Goal: Task Accomplishment & Management: Complete application form

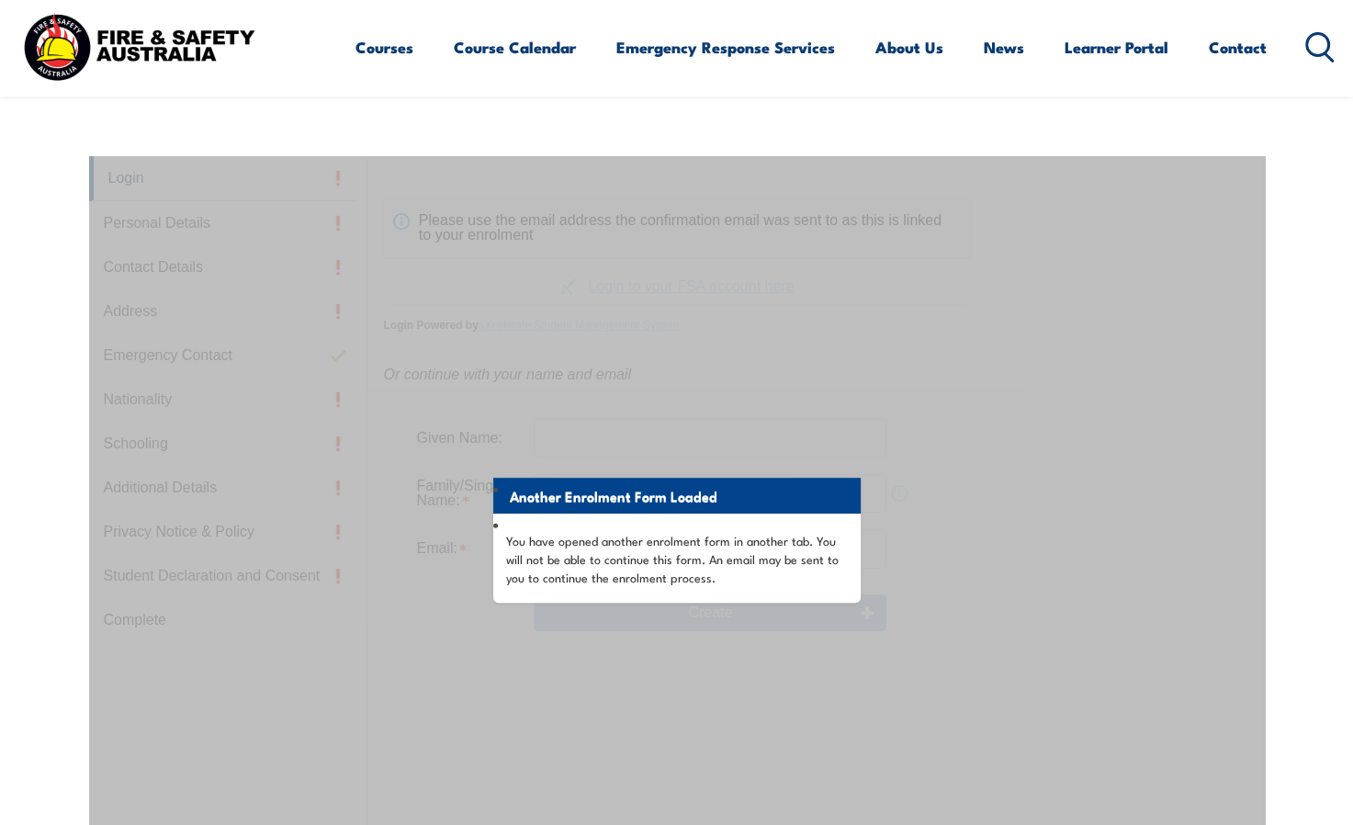
scroll to position [489, 0]
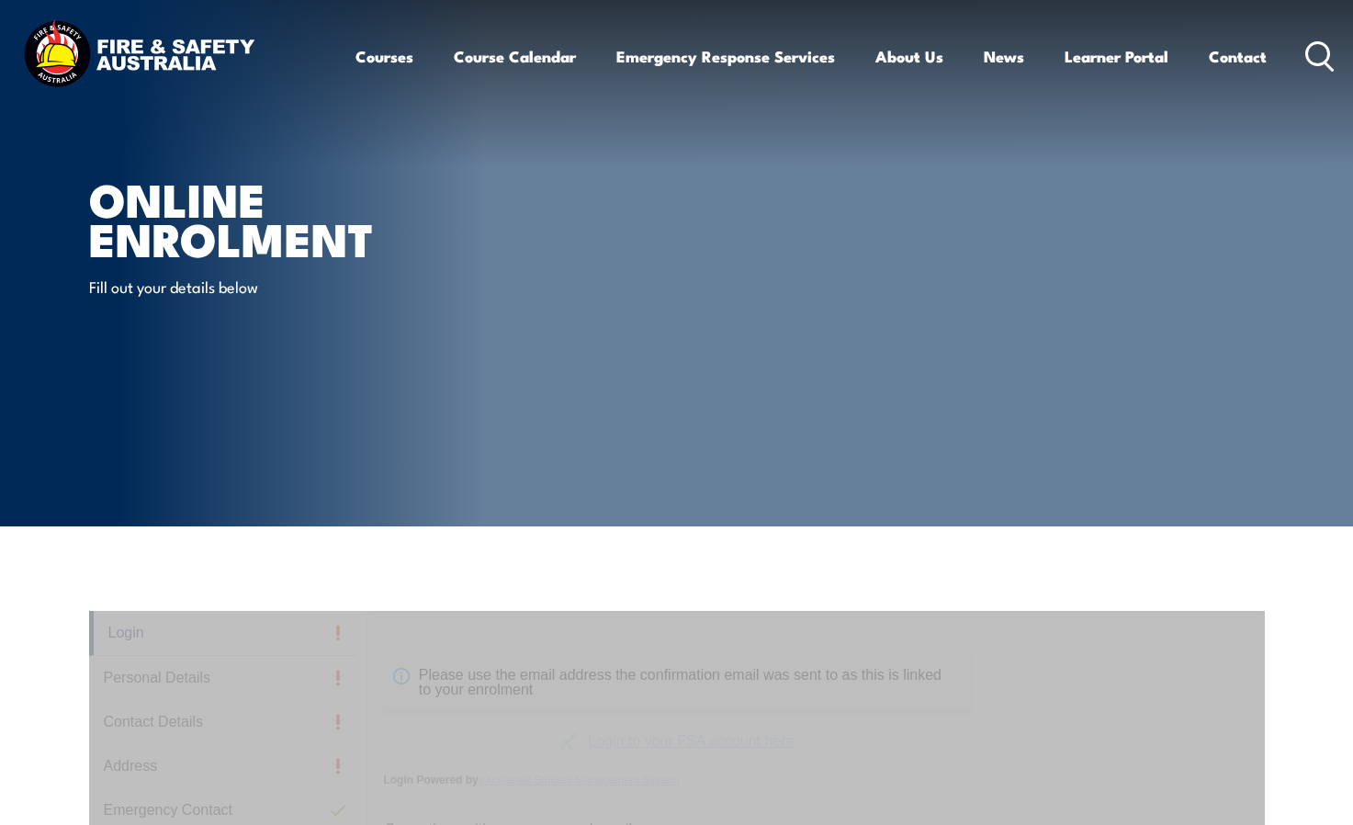
scroll to position [98, 0]
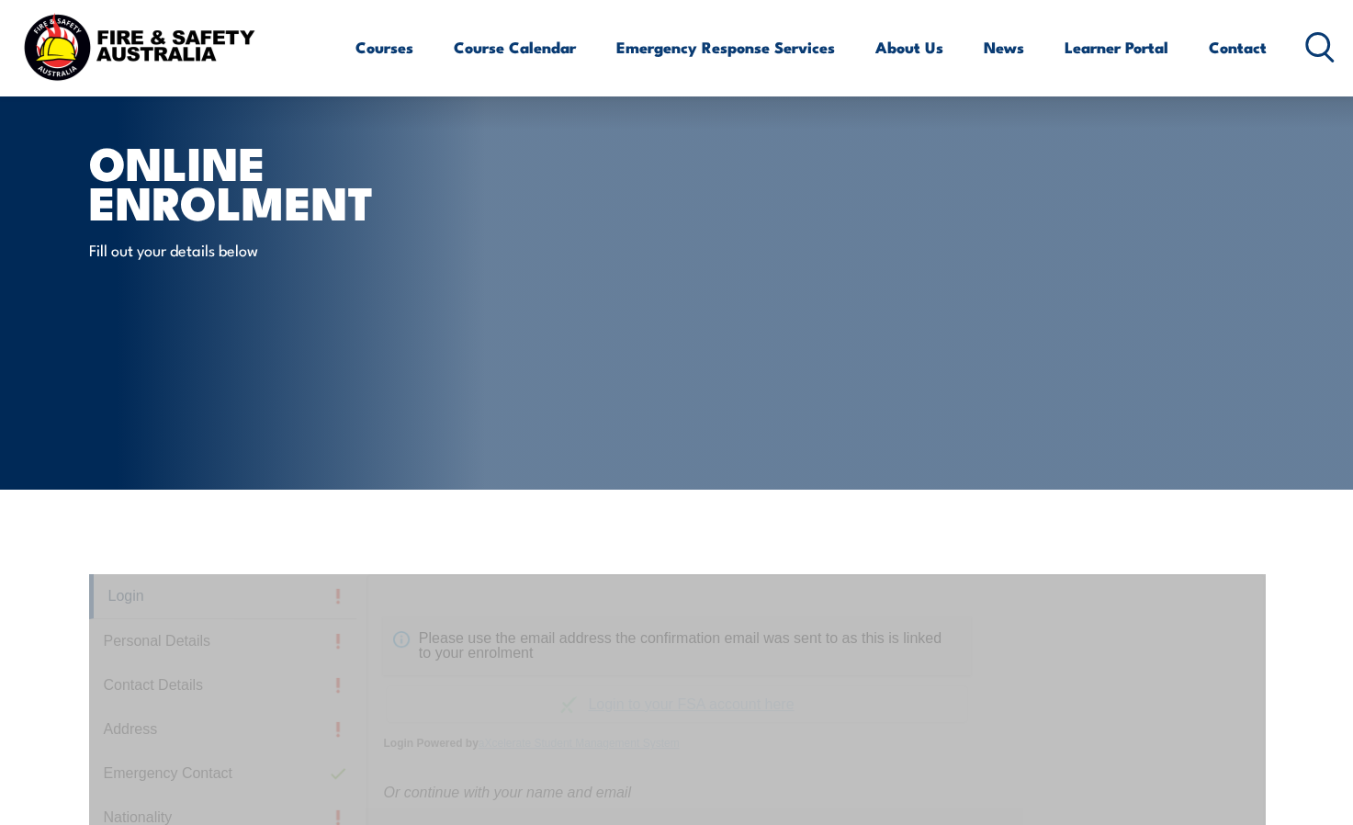
scroll to position [239, 0]
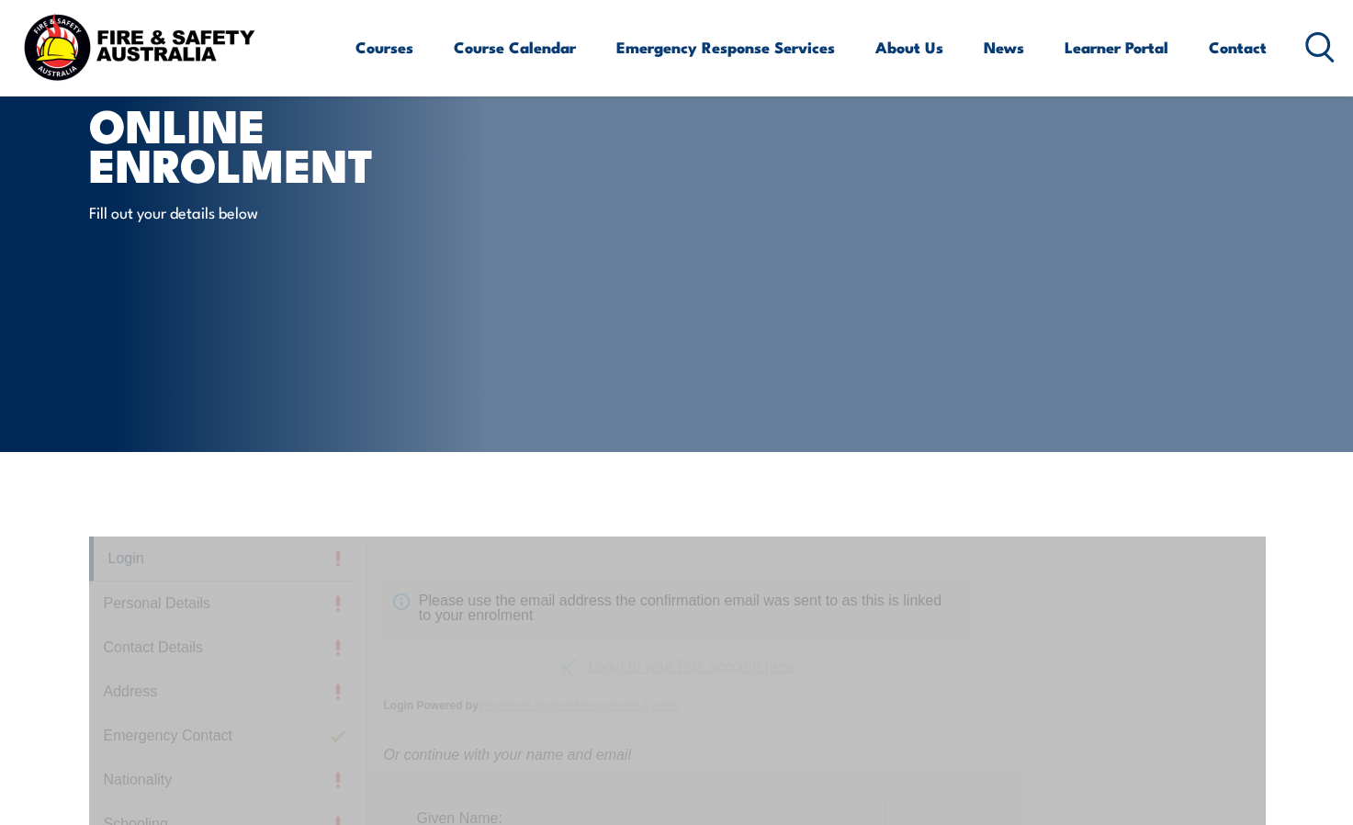
scroll to position [280, 0]
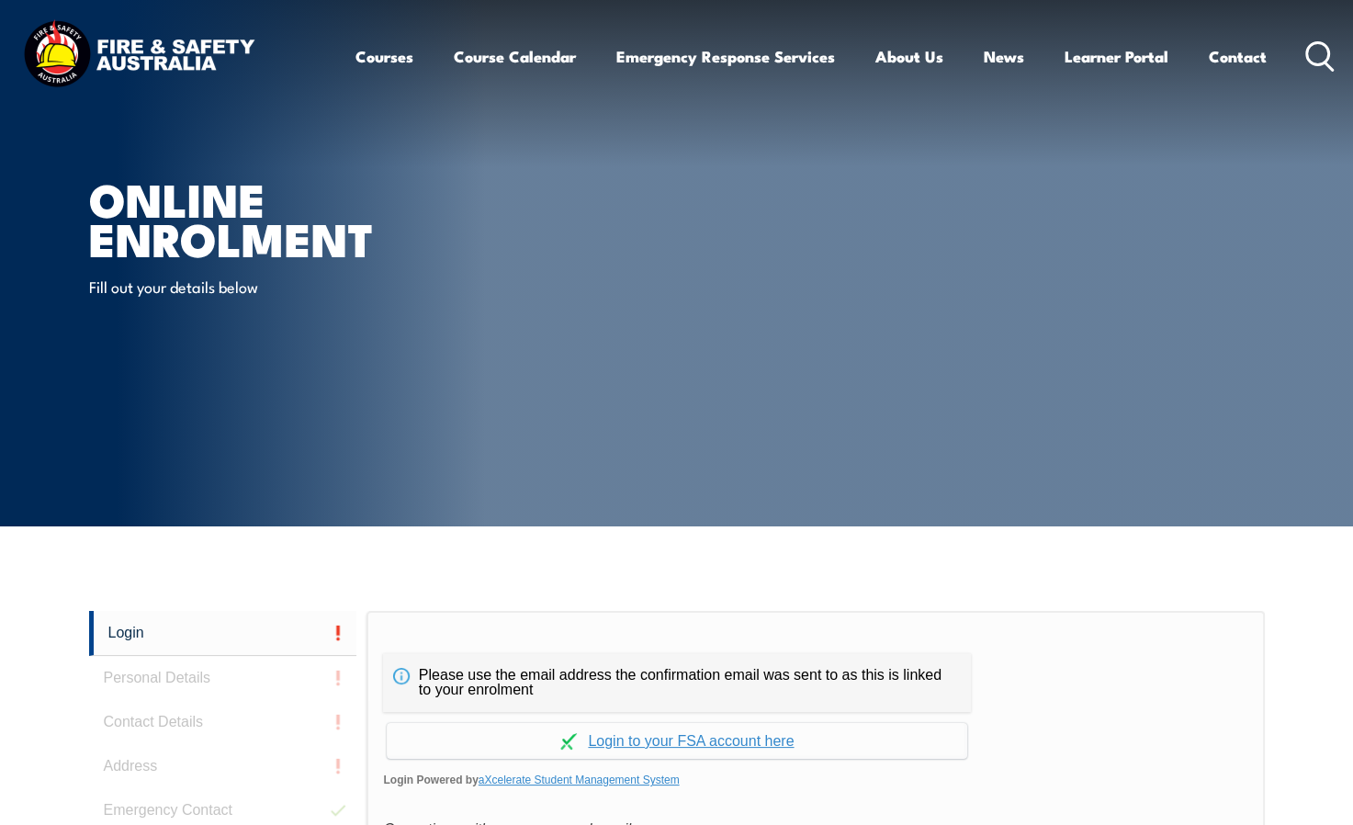
scroll to position [248, 0]
